Goal: Task Accomplishment & Management: Use online tool/utility

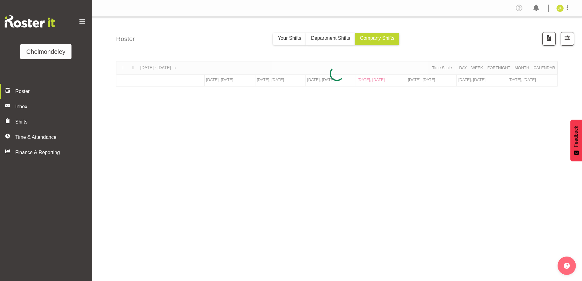
click at [566, 39] on span "button" at bounding box center [567, 38] width 8 height 8
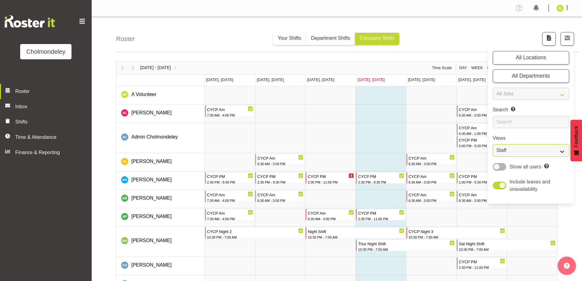
click at [525, 151] on select "Staff Role Shift - Horizontal Shift - Vertical Staff - Location" at bounding box center [531, 150] width 76 height 12
click at [532, 147] on select "Staff Role Shift - Horizontal Shift - Vertical Staff - Location" at bounding box center [531, 150] width 76 height 12
select select "shift"
click at [493, 144] on select "Staff Role Shift - Horizontal Shift - Vertical Staff - Location" at bounding box center [531, 150] width 76 height 12
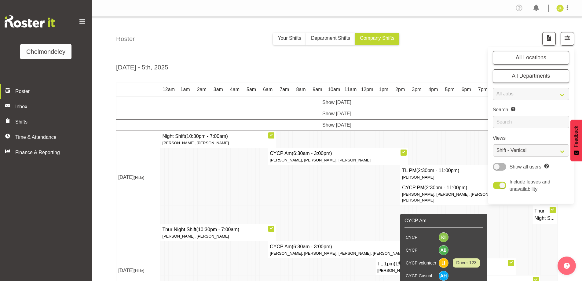
click at [366, 209] on td at bounding box center [365, 214] width 4 height 19
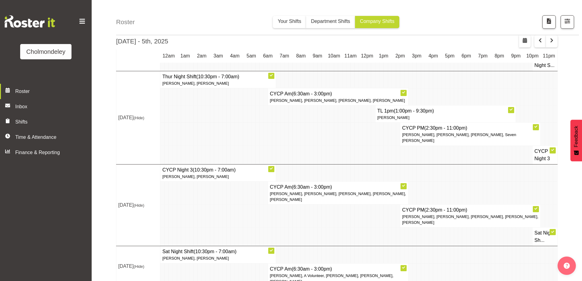
scroll to position [177, 0]
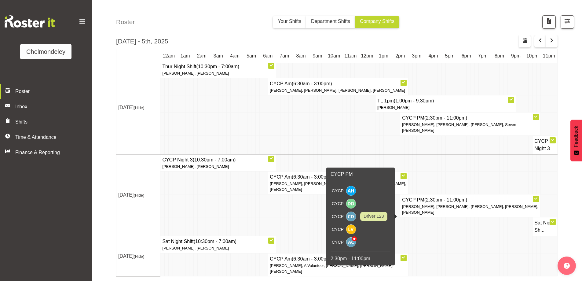
click at [492, 222] on td at bounding box center [493, 226] width 4 height 19
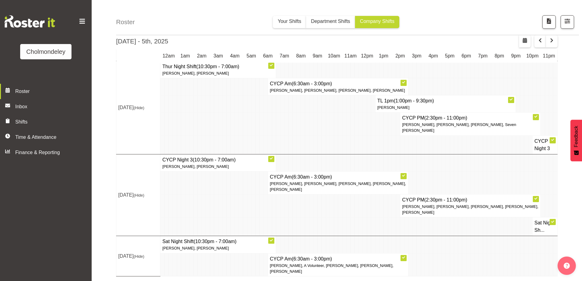
scroll to position [147, 0]
